Goal: Task Accomplishment & Management: Manage account settings

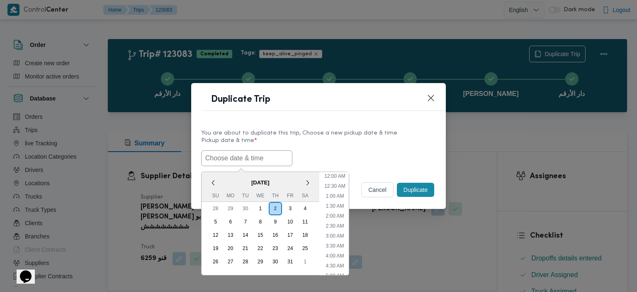
click at [237, 159] on input "text" at bounding box center [246, 158] width 91 height 16
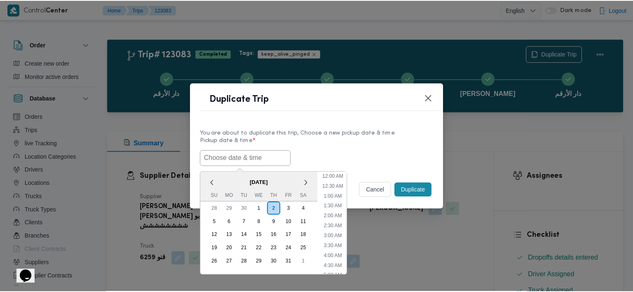
scroll to position [272, 0]
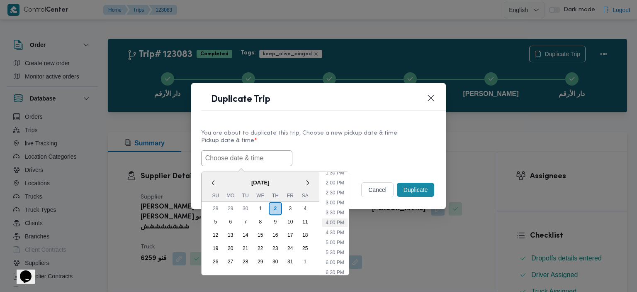
click at [330, 223] on li "4:00 PM" at bounding box center [334, 222] width 25 height 8
type input "02/10/2025 4:00PM"
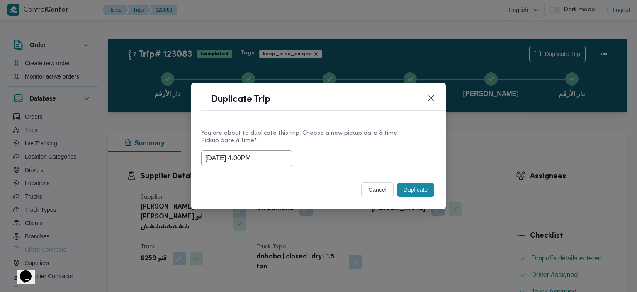
click at [420, 189] on button "Duplicate" at bounding box center [415, 190] width 37 height 14
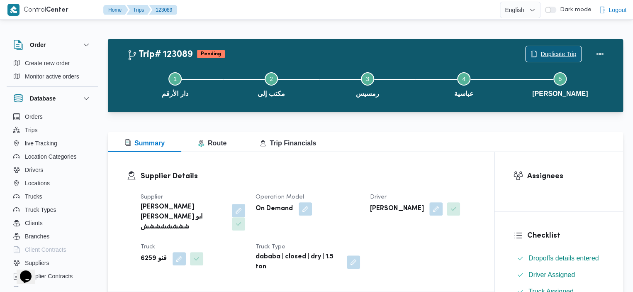
scroll to position [255, 0]
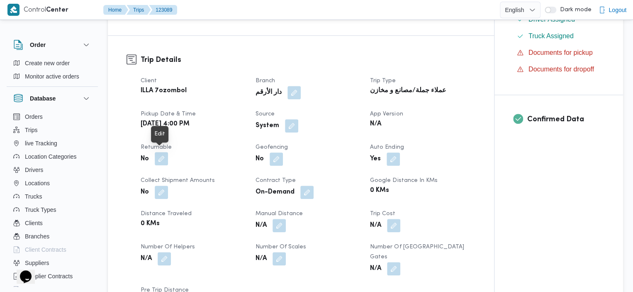
click at [162, 157] on button "button" at bounding box center [161, 158] width 13 height 13
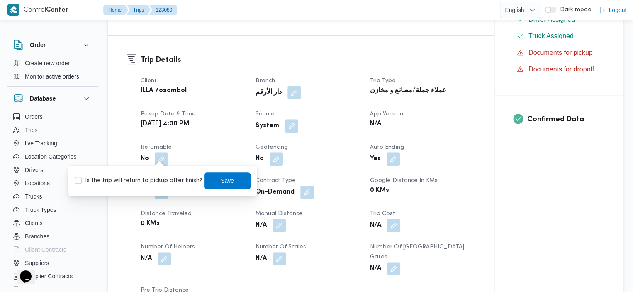
click at [80, 181] on label "Is the trip will return to pickup after finish?" at bounding box center [138, 180] width 127 height 10
checkbox input "true"
click at [221, 180] on span "Save" at bounding box center [227, 180] width 13 height 10
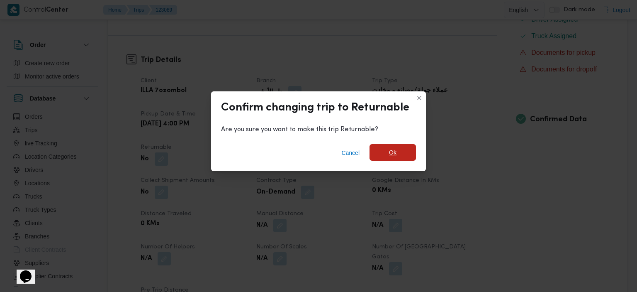
click at [412, 149] on span "Ok" at bounding box center [393, 152] width 46 height 17
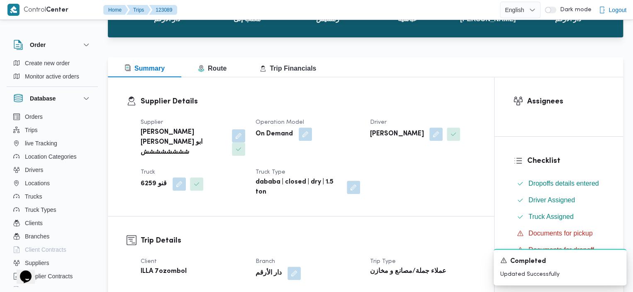
scroll to position [0, 0]
